Goal: Find contact information: Find contact information

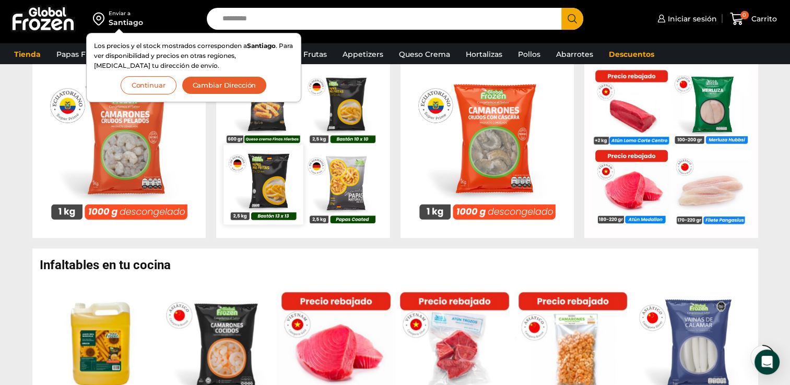
scroll to position [522, 0]
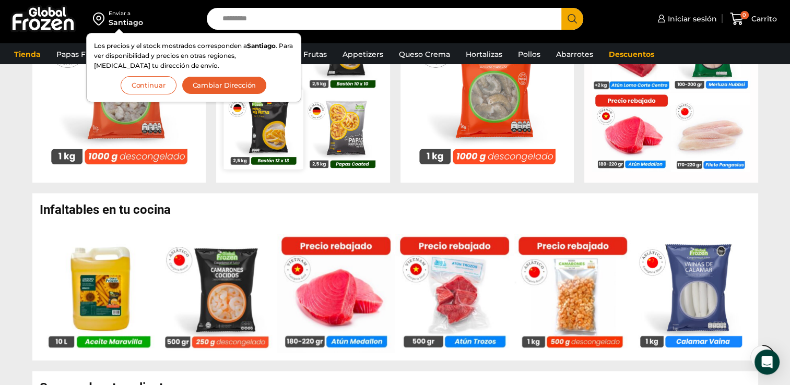
click at [275, 139] on img at bounding box center [262, 129] width 79 height 79
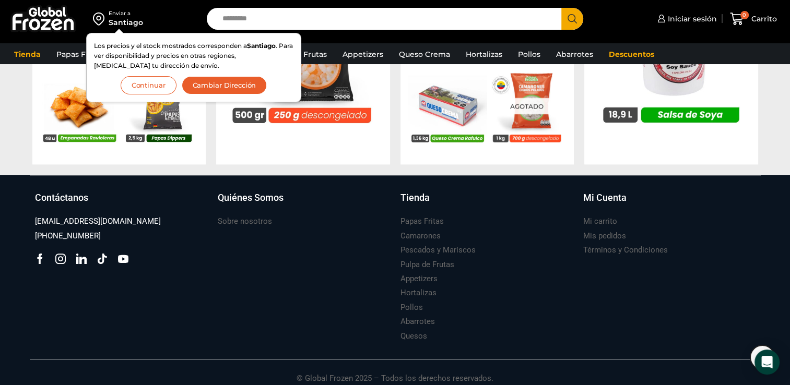
scroll to position [1151, 0]
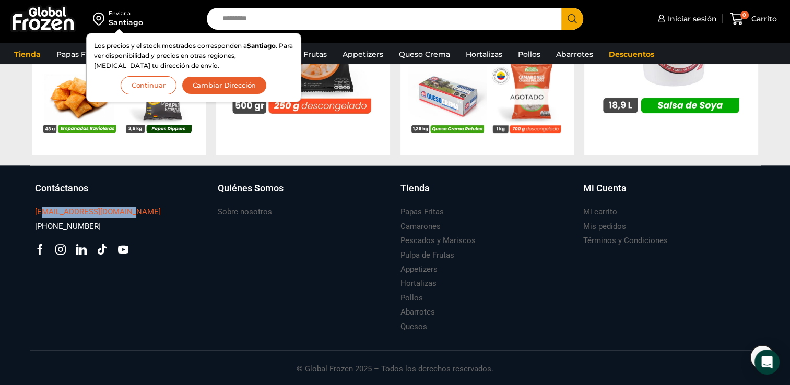
drag, startPoint x: 133, startPoint y: 211, endPoint x: 126, endPoint y: 209, distance: 7.1
click at [126, 209] on div "[EMAIL_ADDRESS][DOMAIN_NAME]" at bounding box center [121, 212] width 172 height 14
drag, startPoint x: 126, startPoint y: 209, endPoint x: 155, endPoint y: 212, distance: 28.9
click at [159, 212] on div "[EMAIL_ADDRESS][DOMAIN_NAME]" at bounding box center [121, 212] width 172 height 14
drag, startPoint x: 134, startPoint y: 209, endPoint x: 33, endPoint y: 212, distance: 100.3
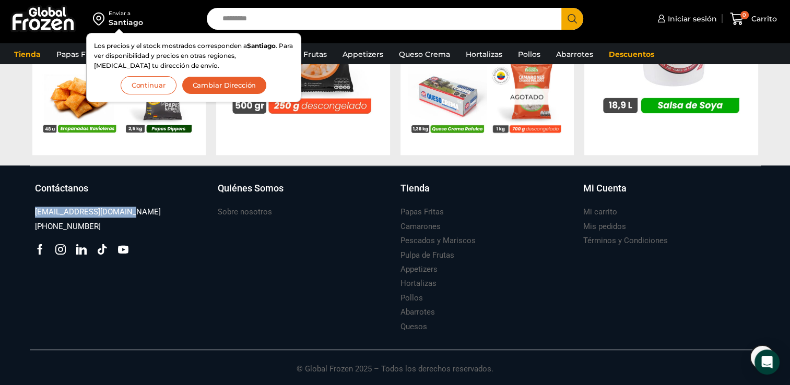
click at [33, 212] on div "Contáctanos [EMAIL_ADDRESS][DOMAIN_NAME] [PHONE_NUMBER] Facebook Tik-tok" at bounding box center [121, 258] width 183 height 153
drag, startPoint x: 33, startPoint y: 212, endPoint x: 55, endPoint y: 208, distance: 21.8
copy h3 "[EMAIL_ADDRESS][DOMAIN_NAME]"
